Goal: Transaction & Acquisition: Purchase product/service

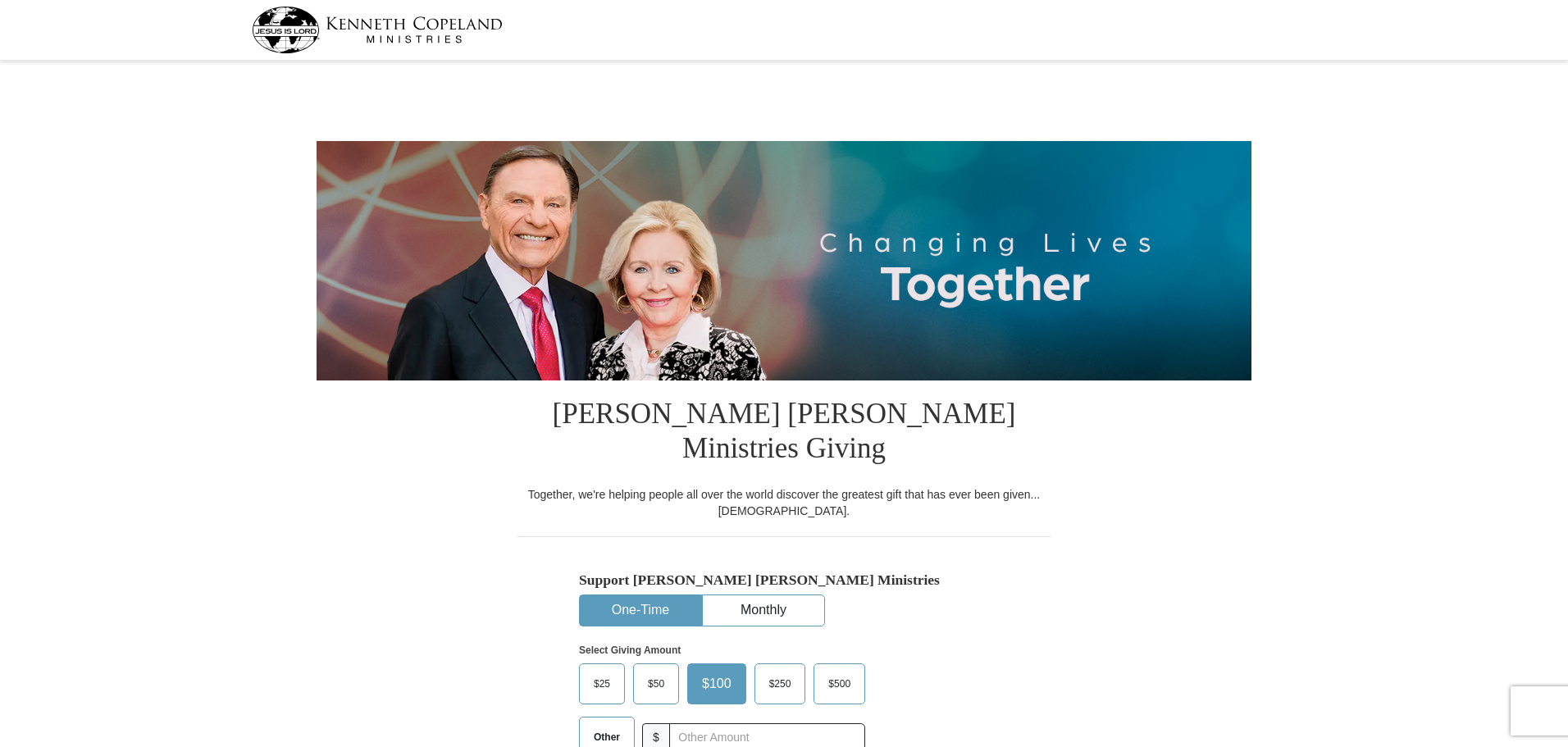
select select "MS"
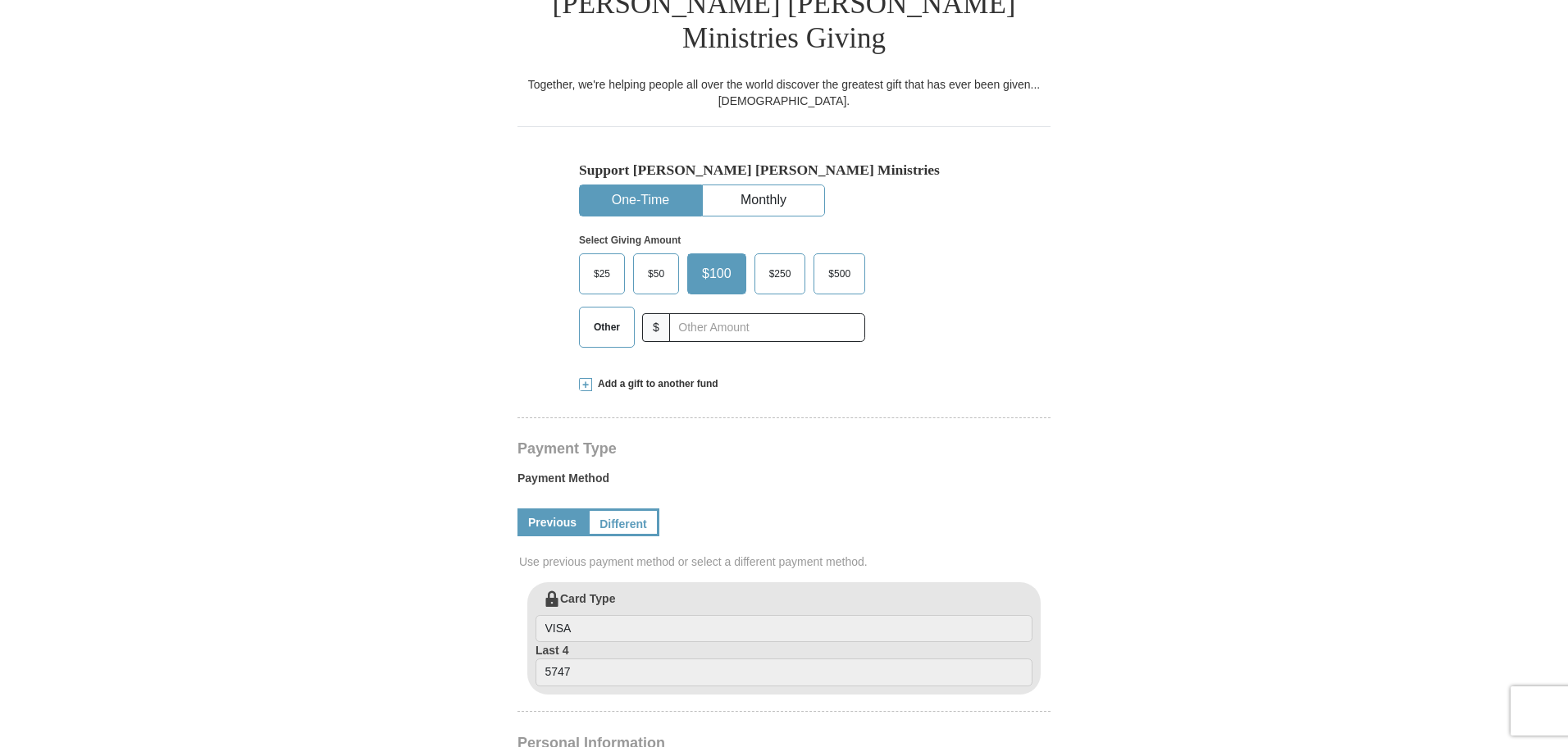
scroll to position [492, 0]
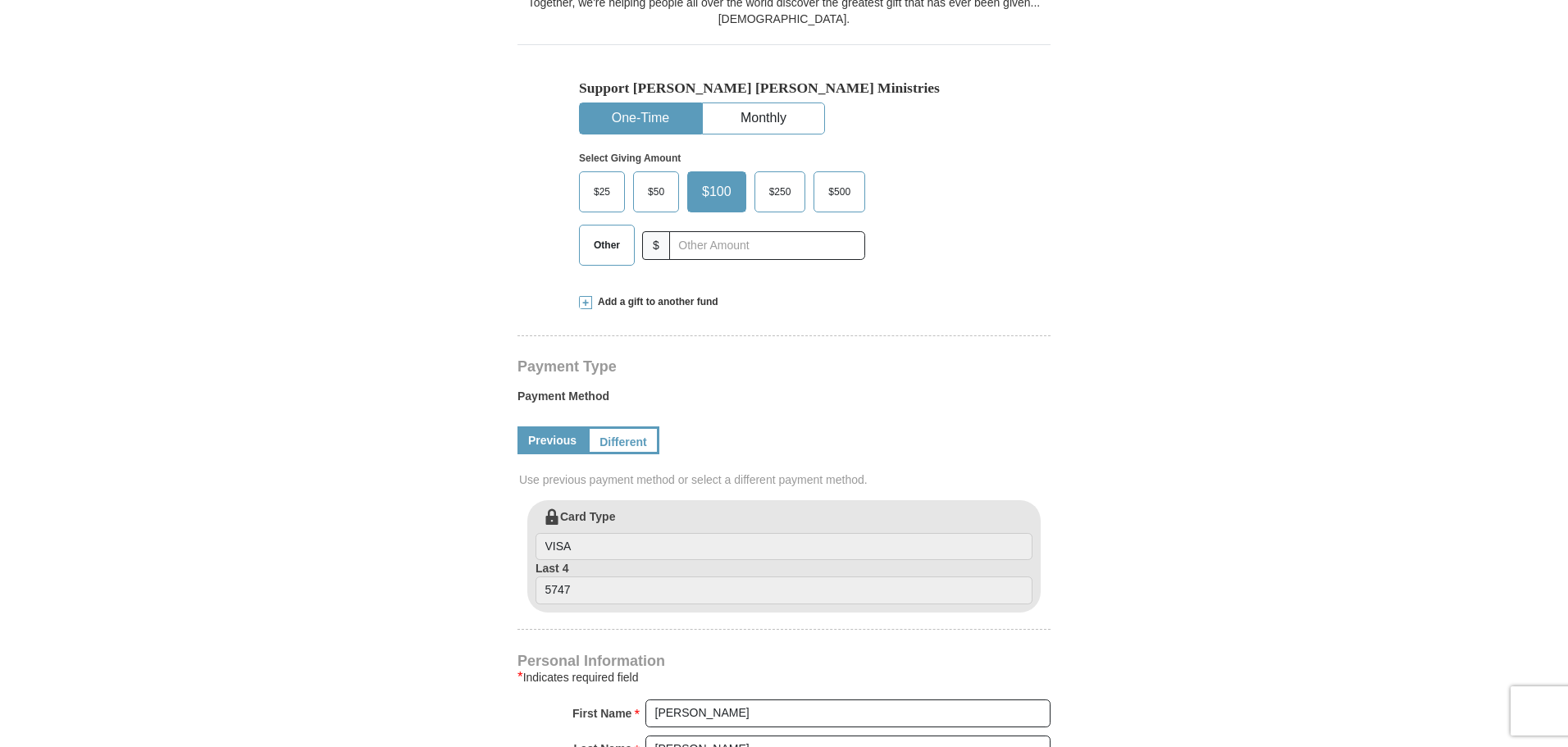
click at [663, 179] on span "$50" at bounding box center [655, 191] width 32 height 25
click at [0, 0] on input "$50" at bounding box center [0, 0] width 0 height 0
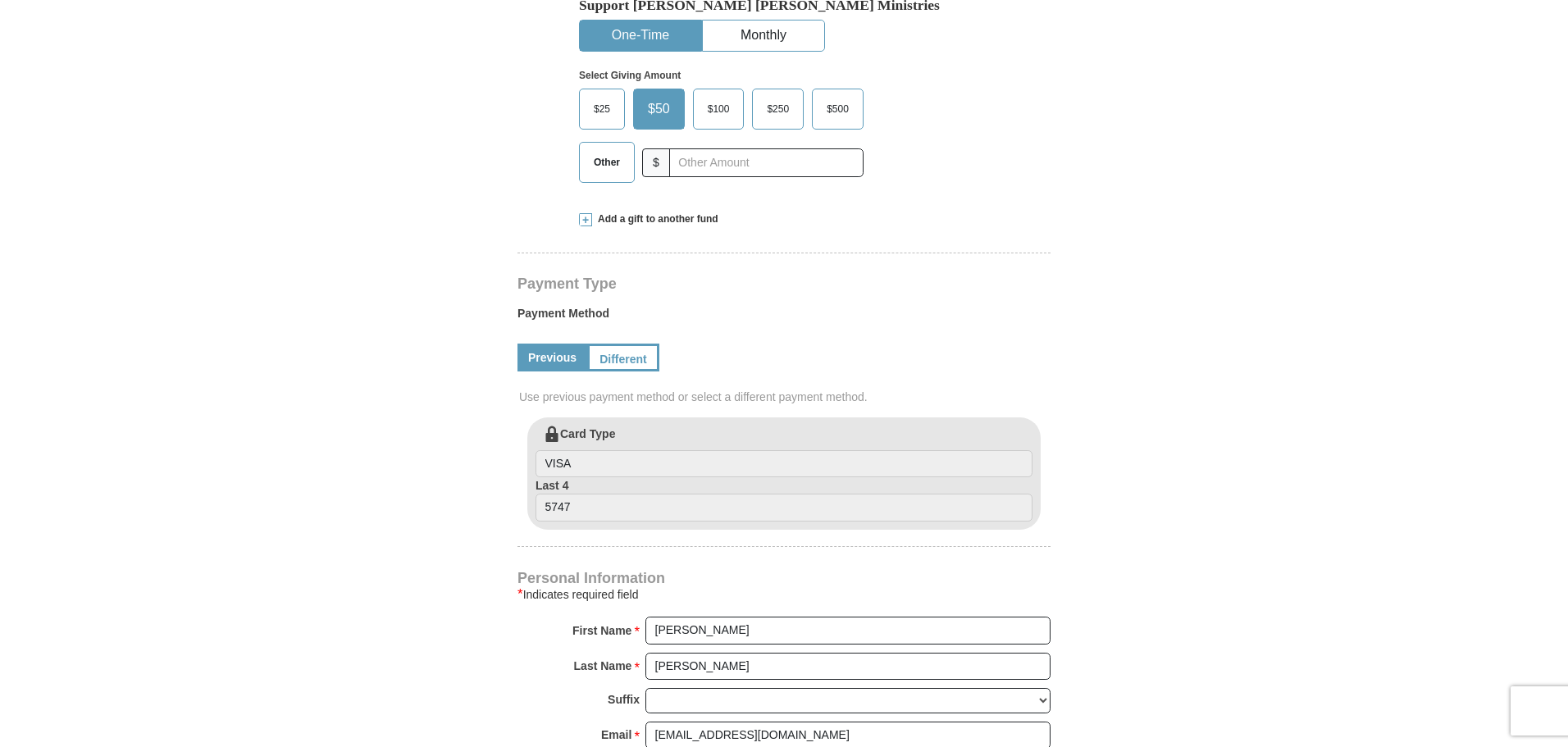
scroll to position [573, 0]
click at [724, 98] on span "$100" at bounding box center [718, 110] width 38 height 25
click at [0, 0] on input "$100" at bounding box center [0, 0] width 0 height 0
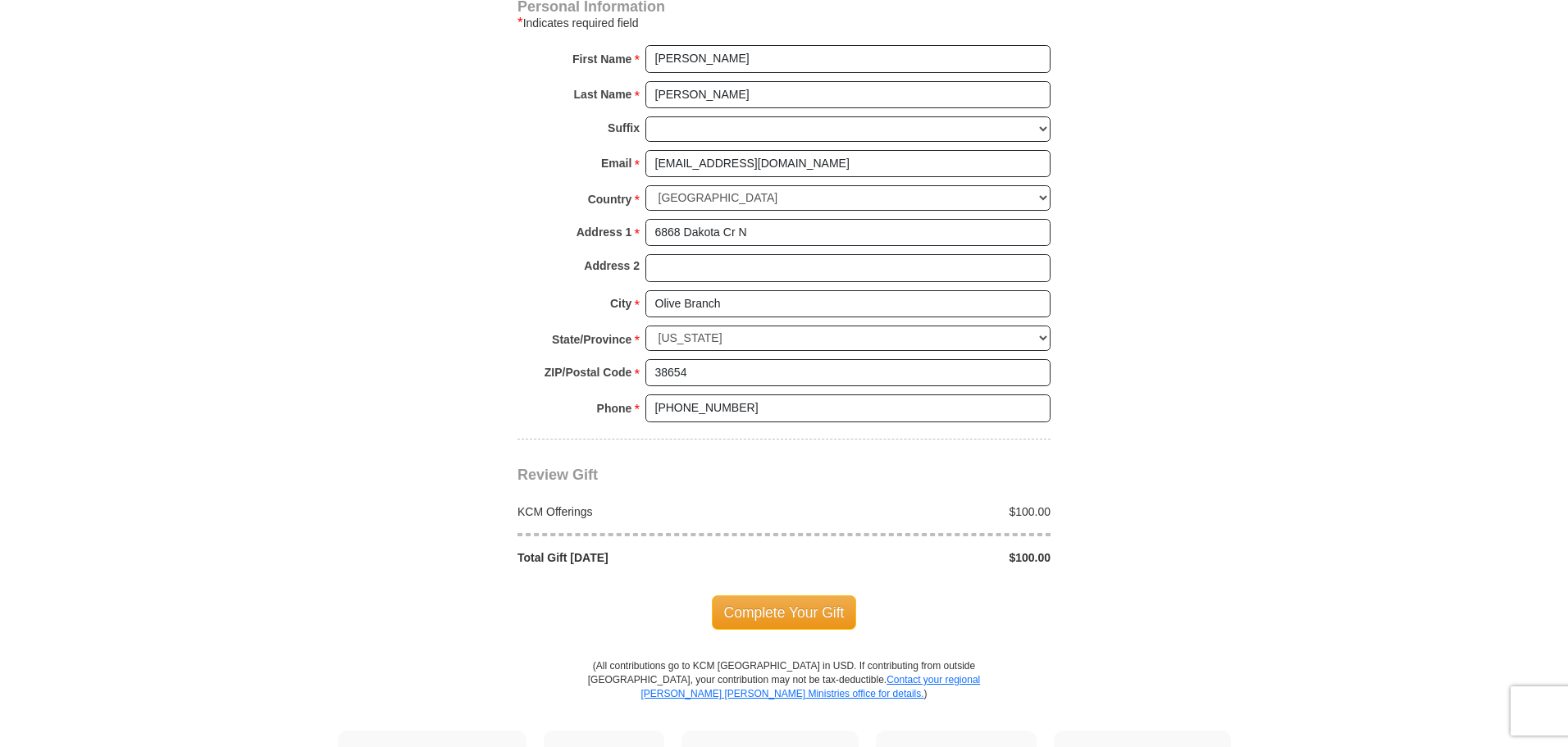
scroll to position [1148, 0]
click at [792, 593] on span "Complete Your Gift" at bounding box center [784, 610] width 145 height 34
